Goal: Find specific page/section: Find specific page/section

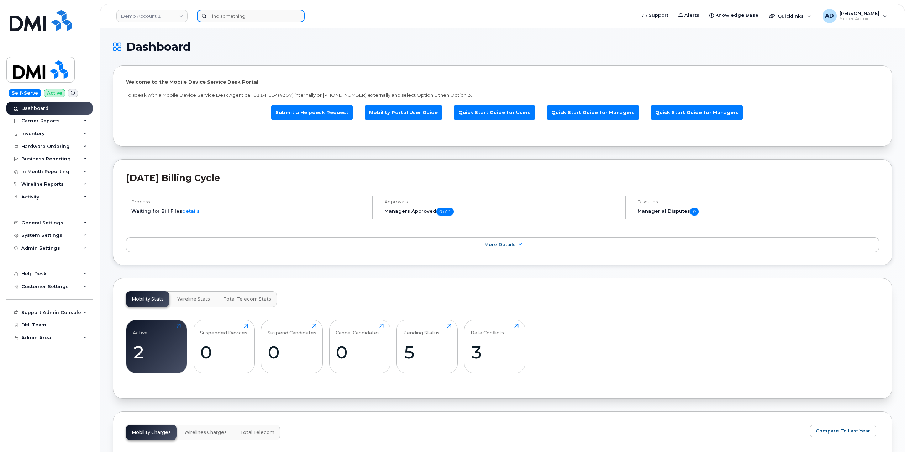
click at [264, 20] on input at bounding box center [251, 16] width 108 height 13
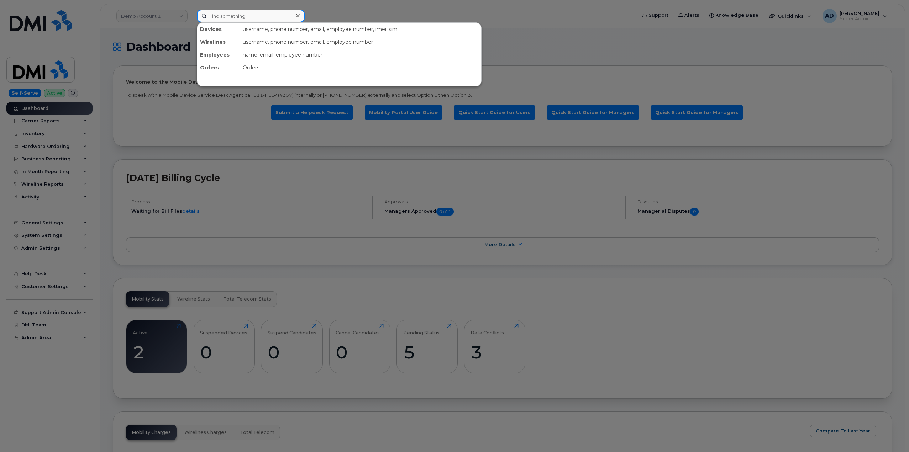
paste input "300775"
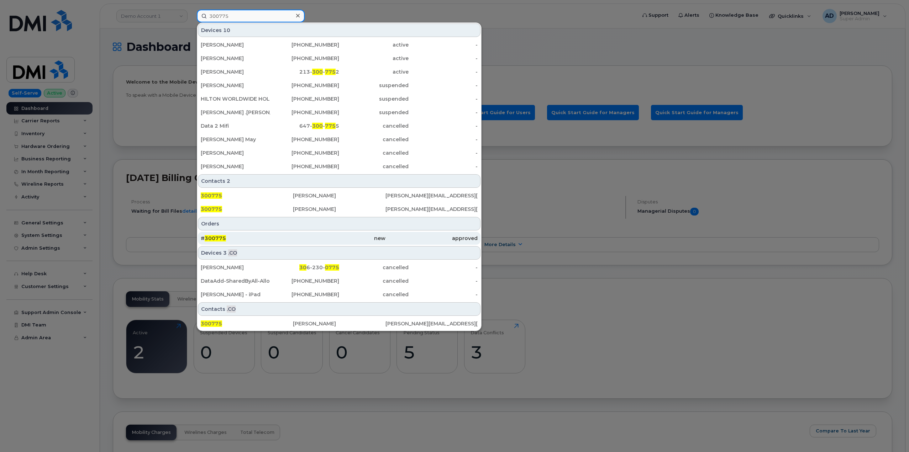
type input "300775"
click at [340, 235] on div "new" at bounding box center [339, 238] width 92 height 7
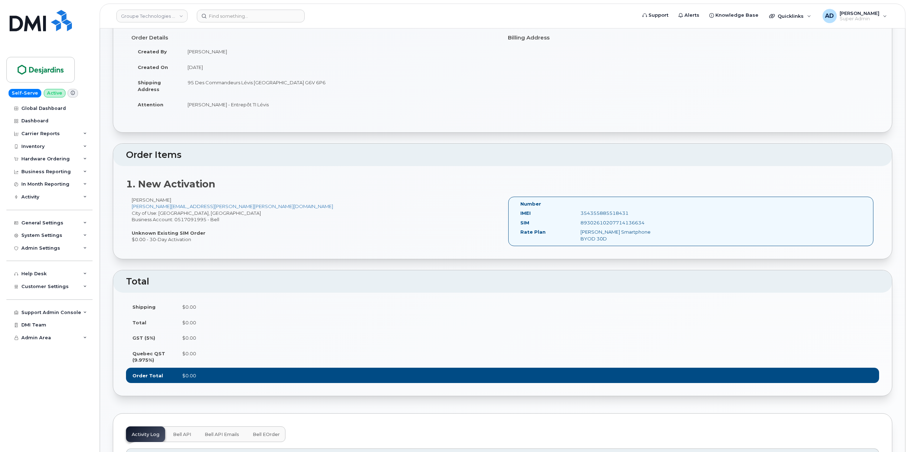
scroll to position [1, 0]
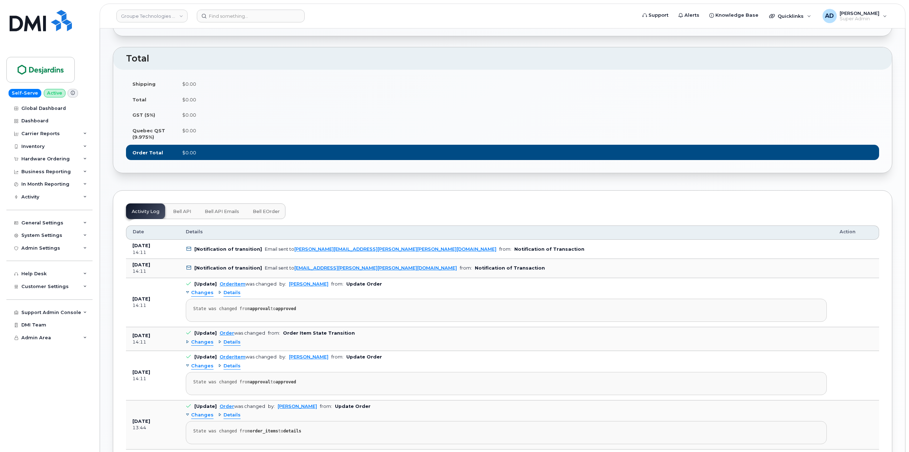
click at [183, 216] on button "Bell API" at bounding box center [182, 212] width 30 height 16
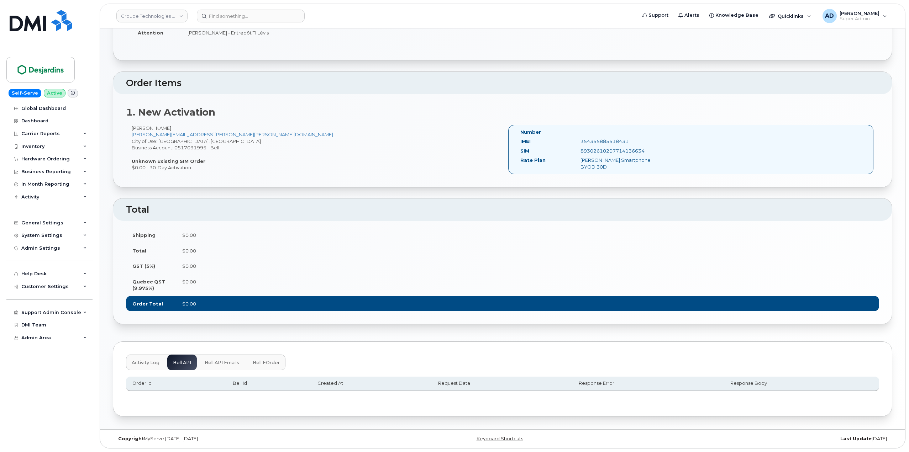
scroll to position [135, 0]
click at [220, 361] on span "Bell API Emails" at bounding box center [222, 363] width 35 height 6
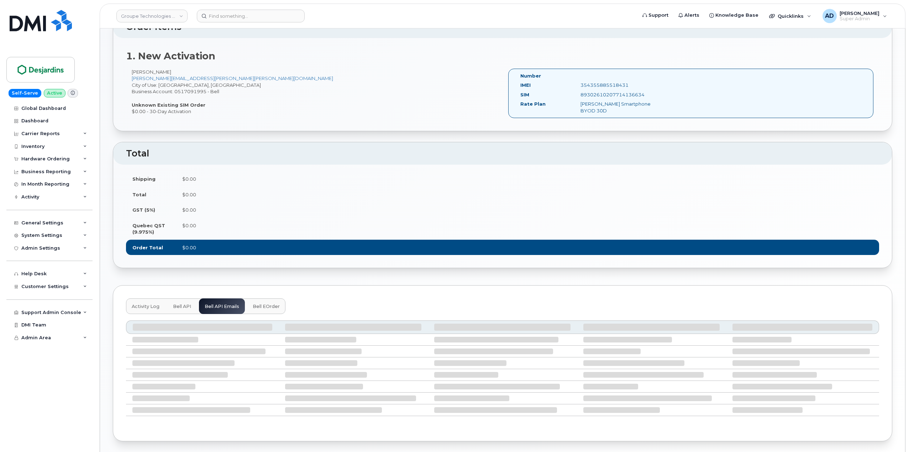
scroll to position [206, 0]
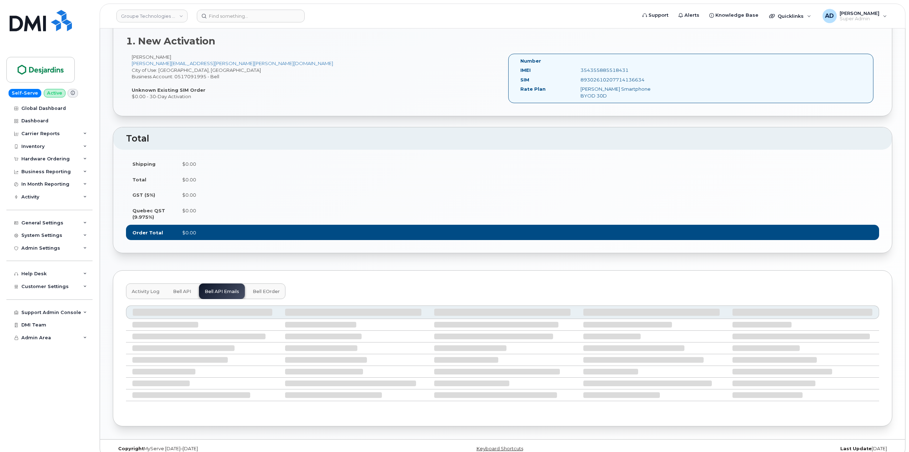
click at [256, 292] on span "Bell eOrder" at bounding box center [266, 292] width 27 height 6
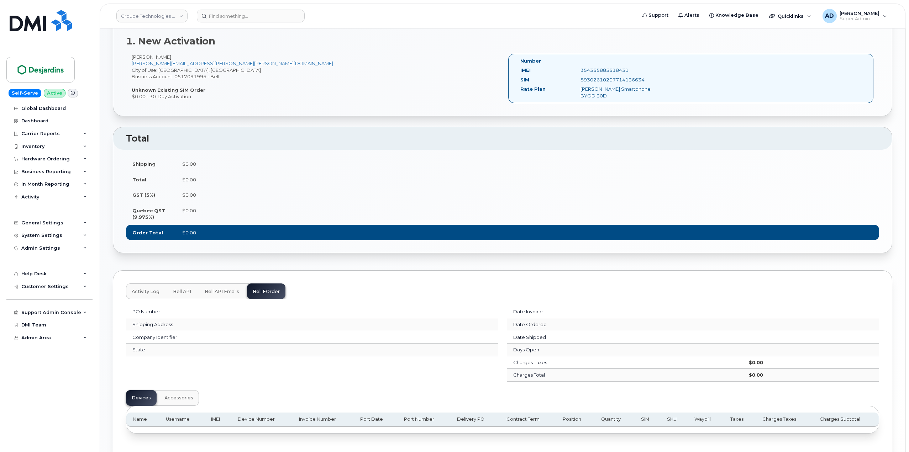
click at [146, 288] on button "Activity Log" at bounding box center [145, 292] width 39 height 16
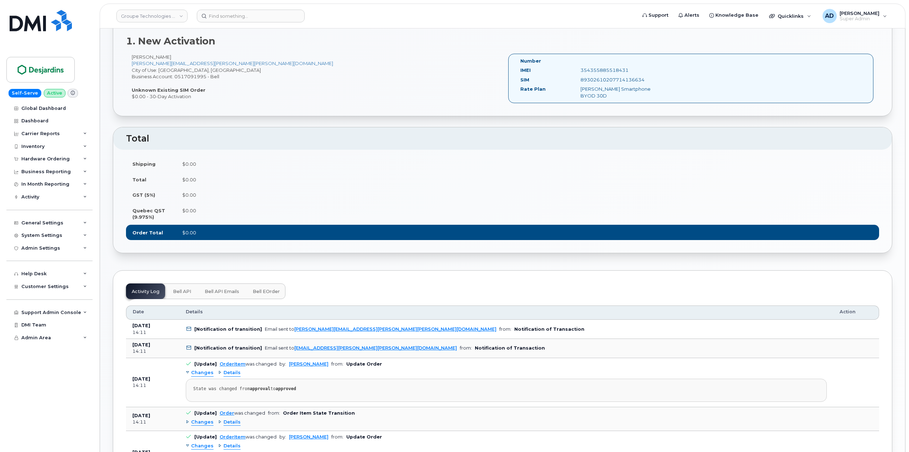
click at [228, 372] on span "Details" at bounding box center [232, 373] width 17 height 7
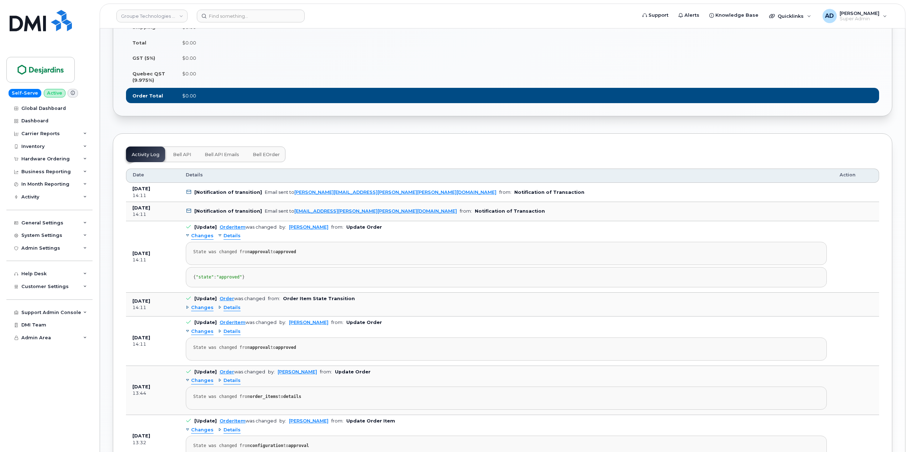
scroll to position [348, 0]
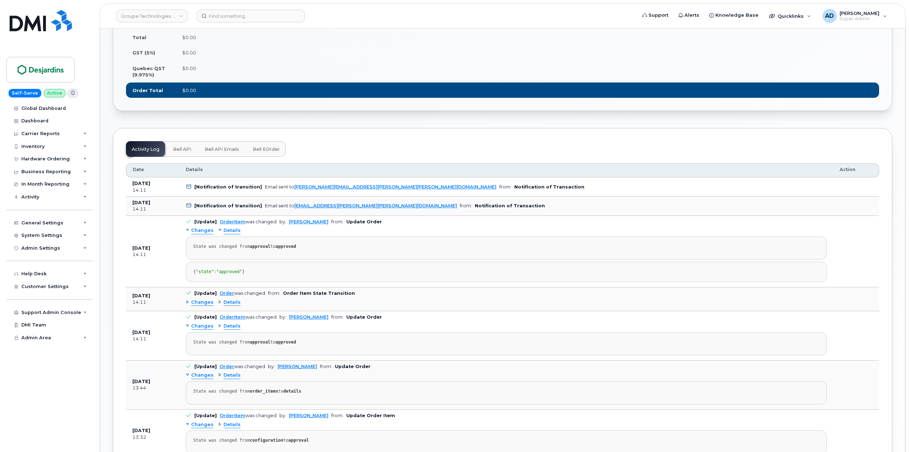
click at [229, 306] on span "Details" at bounding box center [232, 302] width 17 height 7
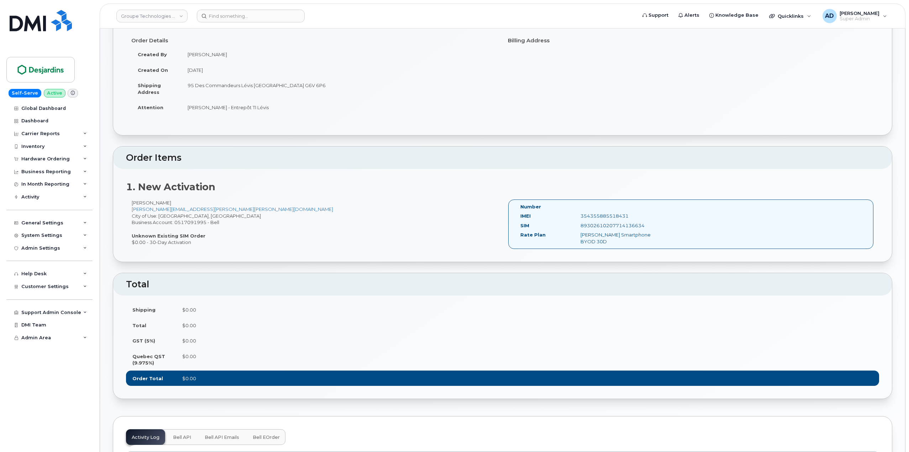
scroll to position [0, 0]
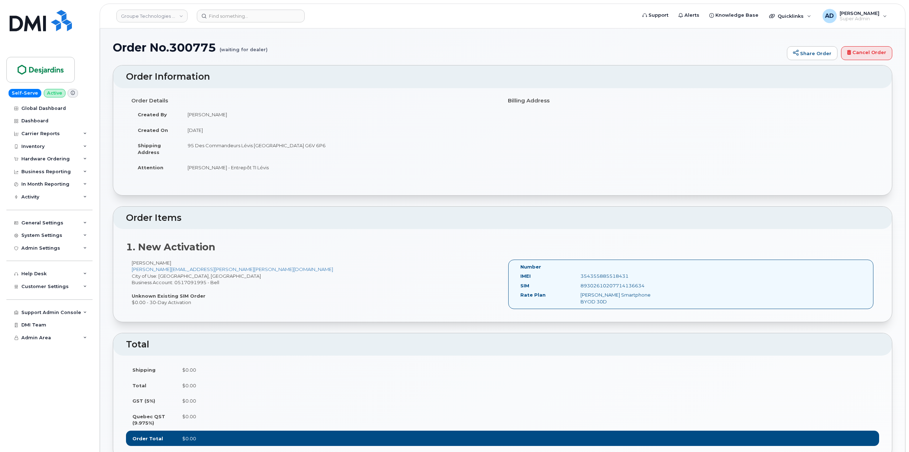
drag, startPoint x: 198, startPoint y: 260, endPoint x: 127, endPoint y: 266, distance: 70.3
click at [127, 266] on div "Laurence Bérubé laurence.berube@desjardins.com City of Use: Montréal, Quebec Bu…" at bounding box center [314, 283] width 377 height 46
copy div "Laurence Bérubé"
